Goal: Information Seeking & Learning: Learn about a topic

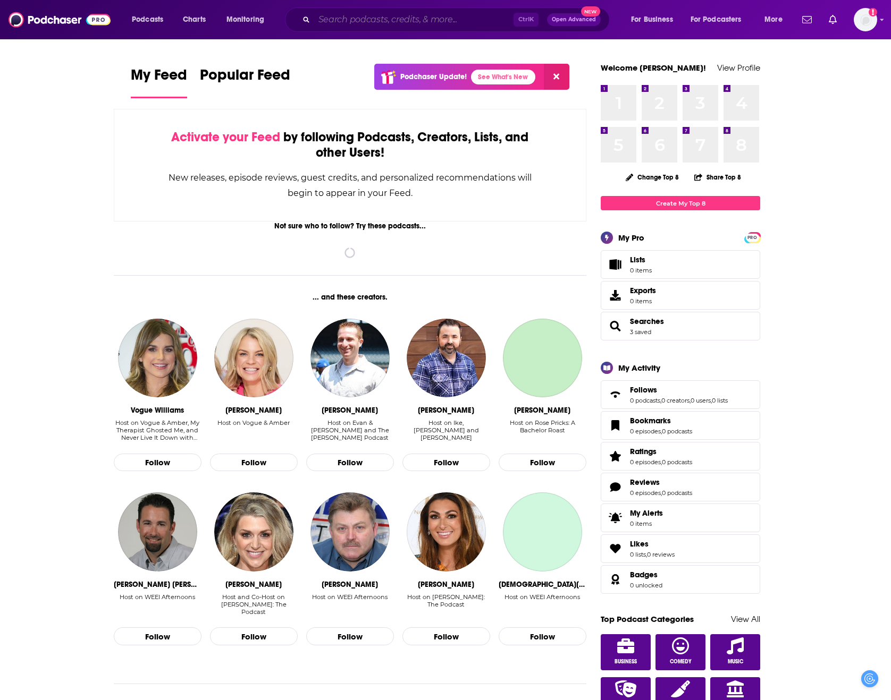
click at [377, 19] on input "Search podcasts, credits, & more..." at bounding box center [413, 19] width 199 height 17
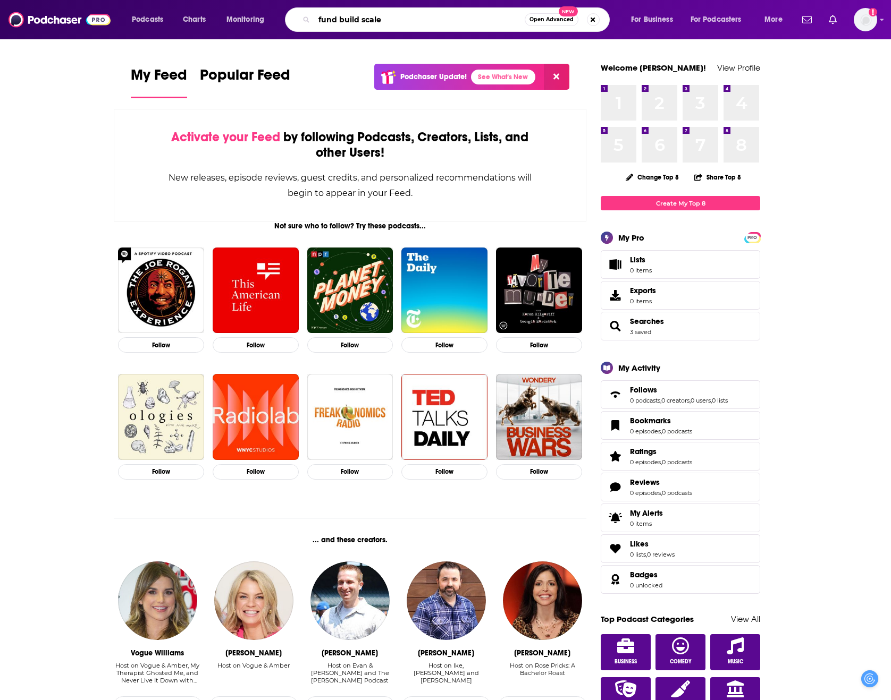
type input "fund build scale"
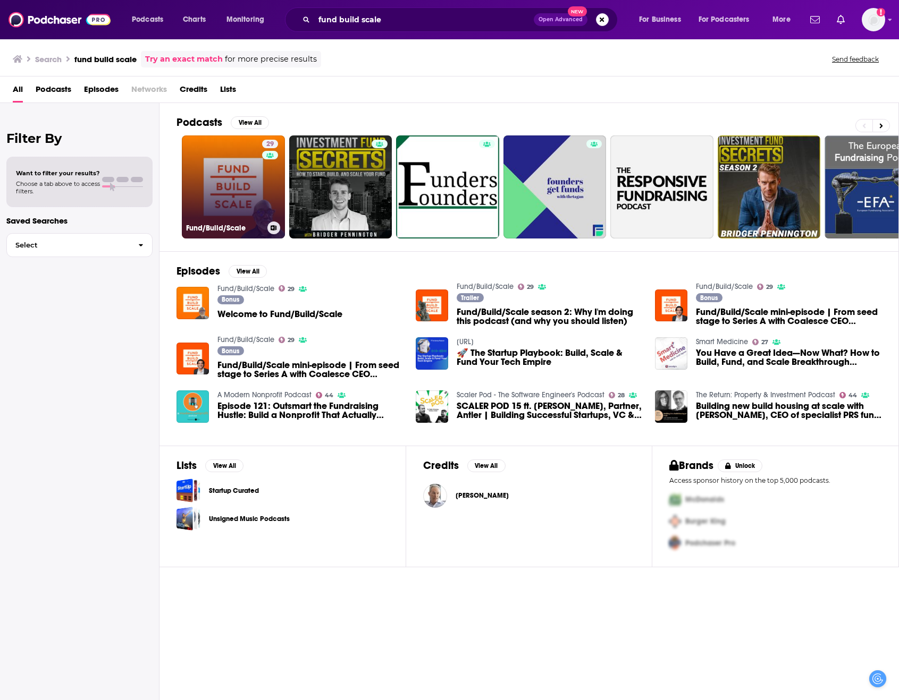
click at [235, 218] on link "29 Fund/Build/Scale" at bounding box center [233, 187] width 103 height 103
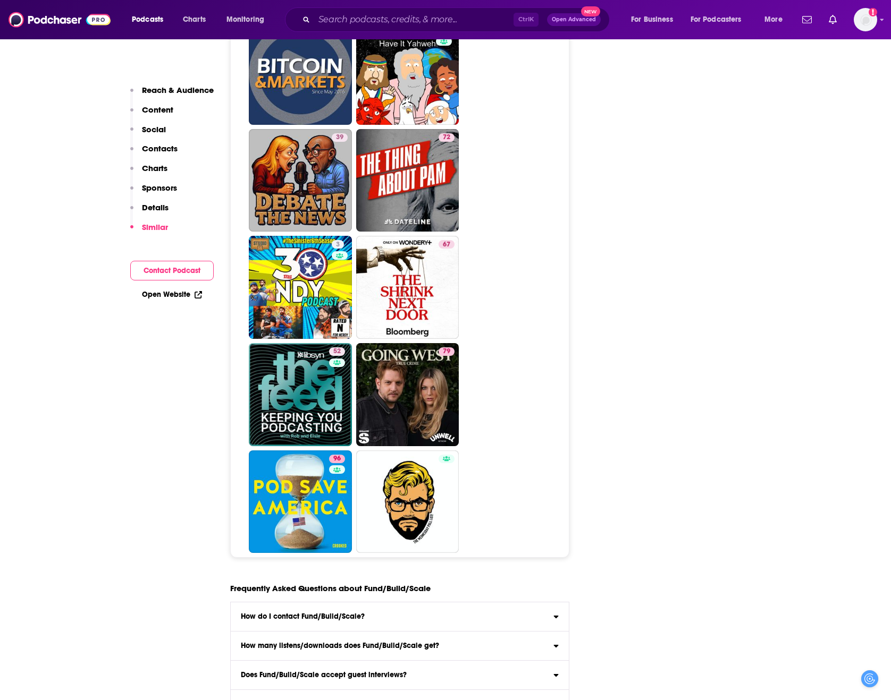
scroll to position [4572, 0]
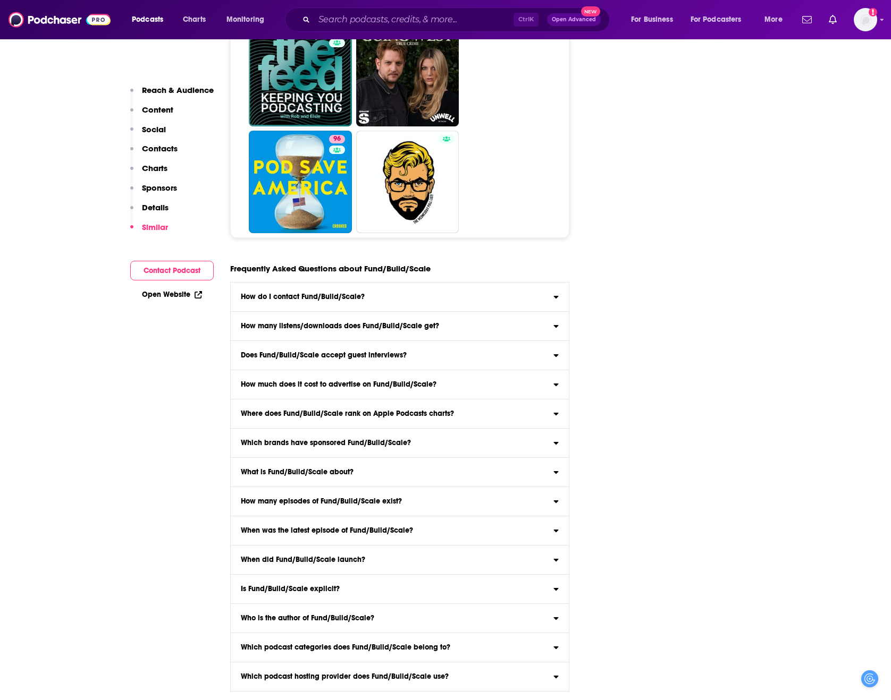
click at [345, 300] on h3 "How do I contact Fund/Build/Scale?" at bounding box center [303, 296] width 124 height 7
click at [0, 0] on input "How do I contact Fund/Build/Scale? Click here to view contact information for F…" at bounding box center [0, 0] width 0 height 0
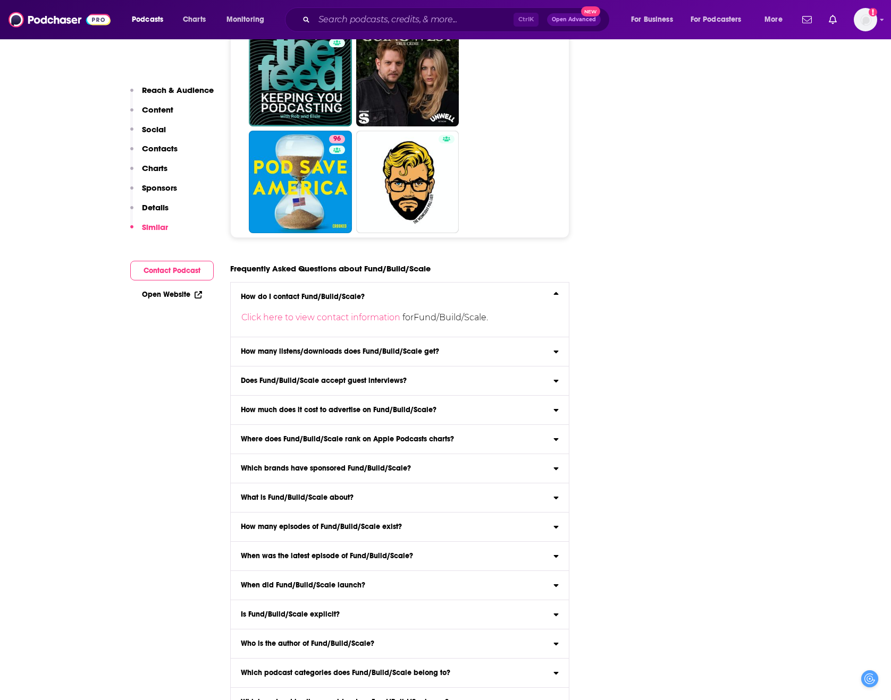
click at [384, 609] on label "Is Fund/Build/Scale explicit? The content of Fund/Build/Scale is not explicit ." at bounding box center [400, 615] width 338 height 29
click at [0, 0] on input "Is Fund/Build/Scale explicit? The content of Fund/Build/Scale is not explicit ." at bounding box center [0, 0] width 0 height 0
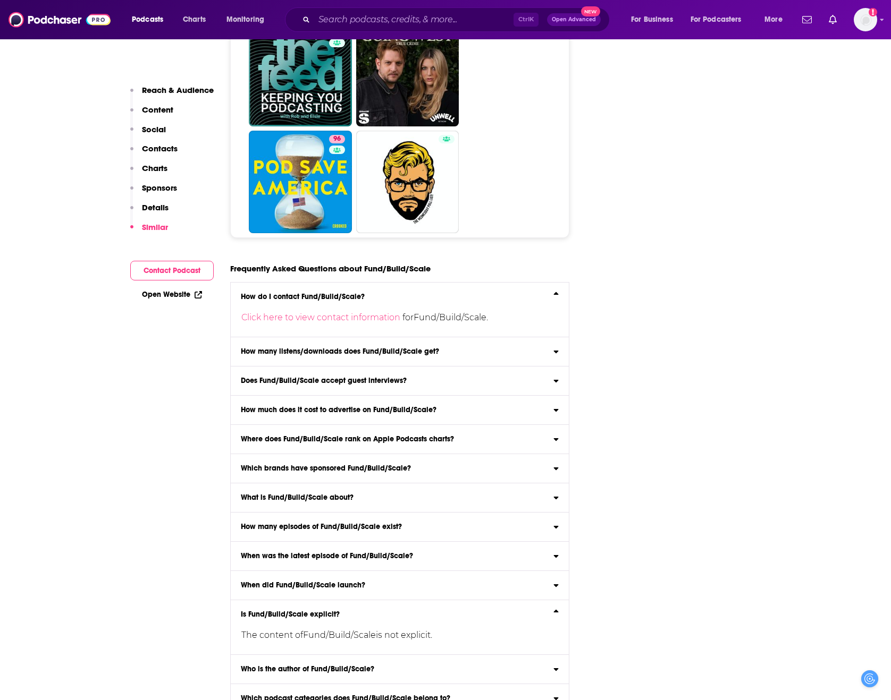
click at [401, 587] on div "When did Fund/Build/Scale launch?" at bounding box center [400, 585] width 338 height 7
click at [0, 0] on input "When did Fund/Build/Scale launch? Fund/Build/Scale launched its first episode o…" at bounding box center [0, 0] width 0 height 0
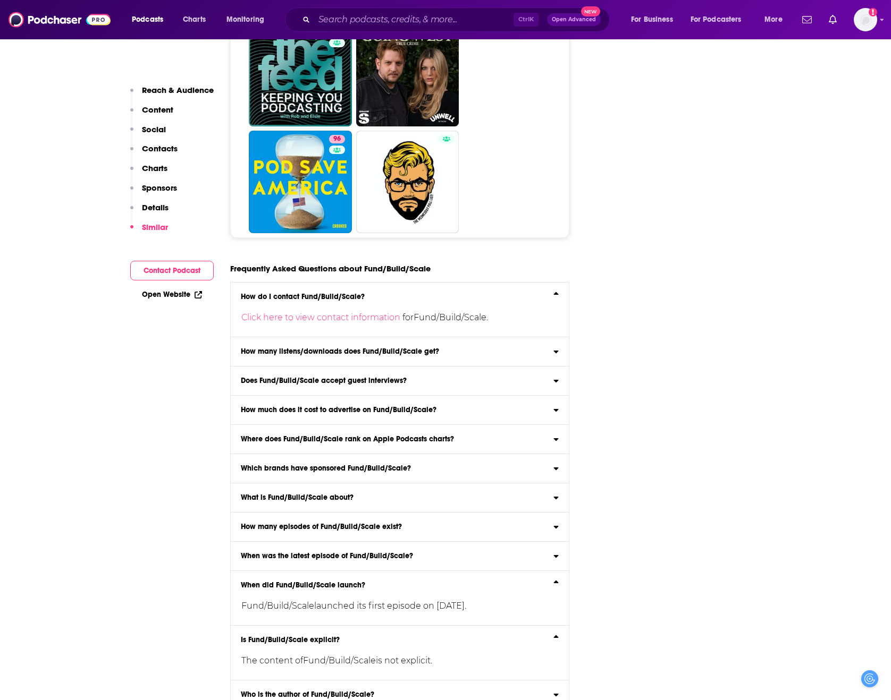
click at [378, 559] on h3 "When was the latest episode of Fund/Build/Scale?" at bounding box center [327, 556] width 172 height 7
click at [0, 0] on input "When was the latest episode of Fund/Build/Scale? The latest episode of Fund/Bui…" at bounding box center [0, 0] width 0 height 0
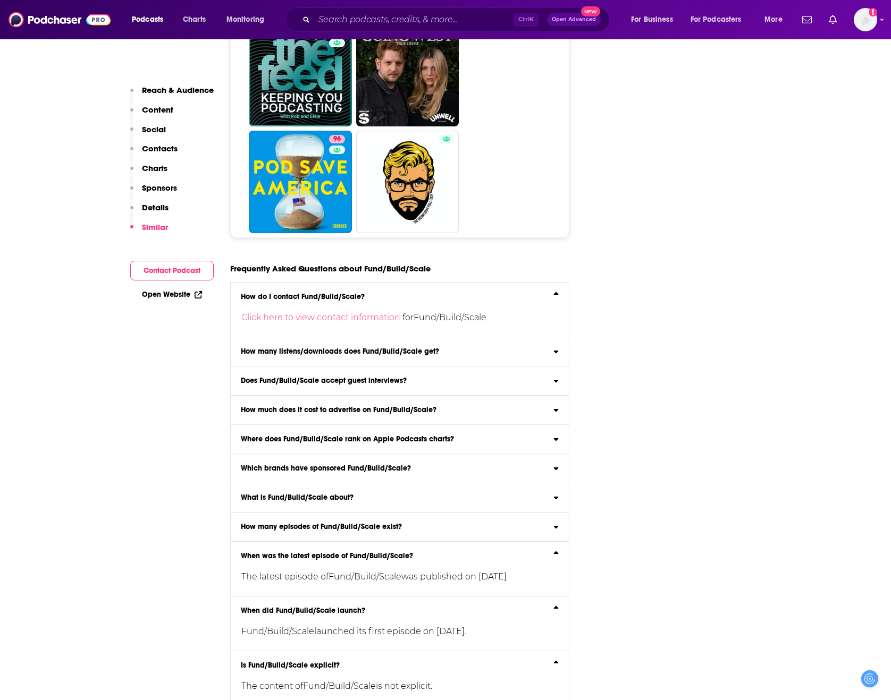
click at [393, 495] on div "What is Fund/Build/Scale about?" at bounding box center [400, 497] width 338 height 7
click at [0, 0] on input "What is Fund/Build/Scale about? Here is the podcast description for Fund/Build/…" at bounding box center [0, 0] width 0 height 0
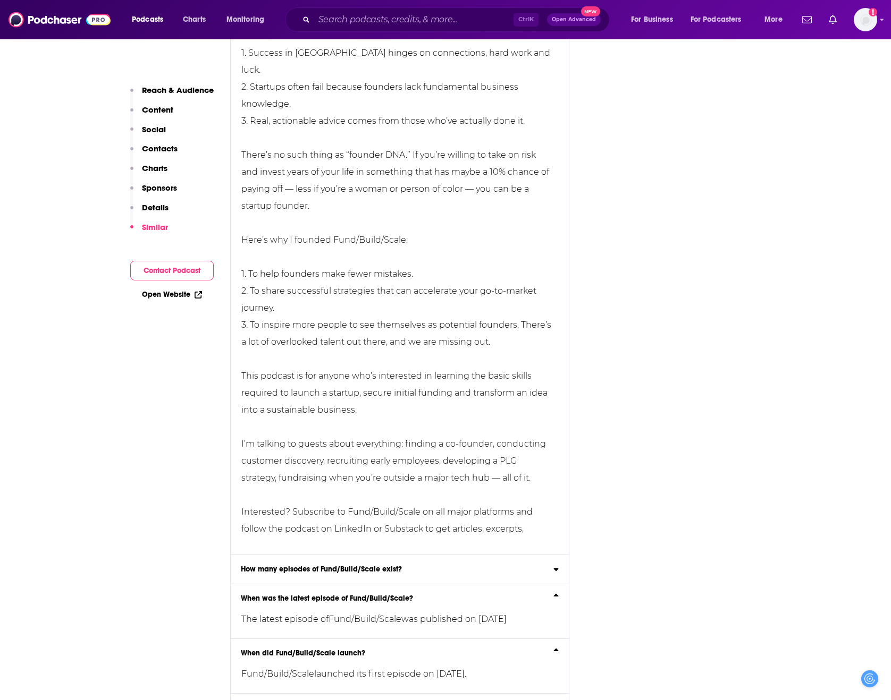
scroll to position [5250, 0]
